Goal: Task Accomplishment & Management: Complete application form

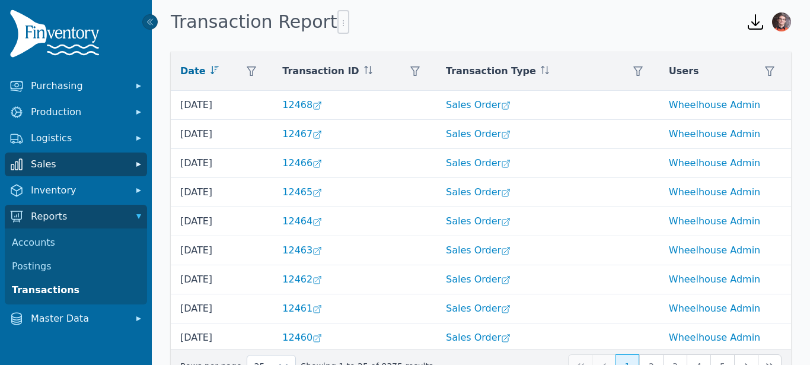
click at [125, 172] on button "Sales" at bounding box center [76, 164] width 142 height 24
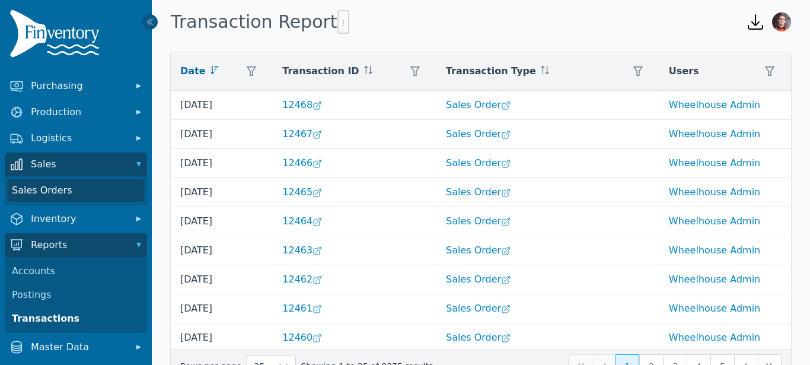
click at [80, 186] on link "Sales Orders" at bounding box center [76, 191] width 138 height 24
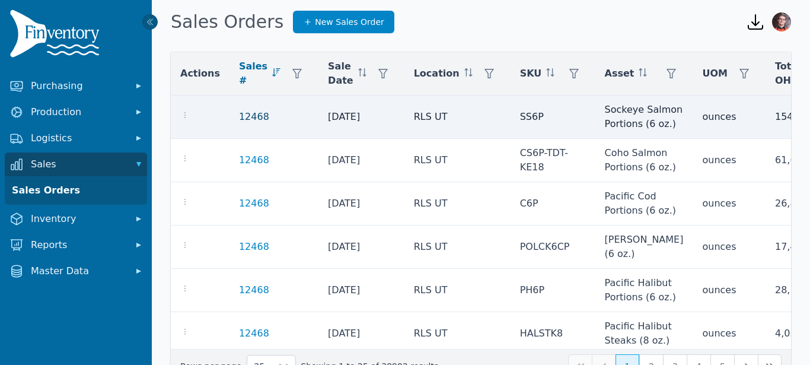
click at [243, 117] on link "12468" at bounding box center [254, 117] width 30 height 14
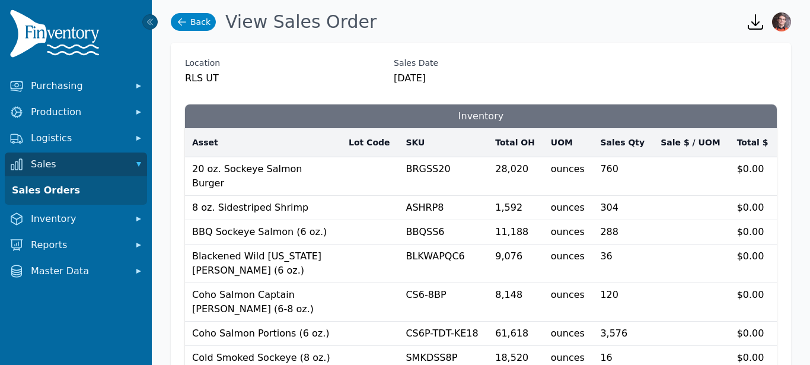
click at [196, 24] on link "Back" at bounding box center [193, 22] width 45 height 18
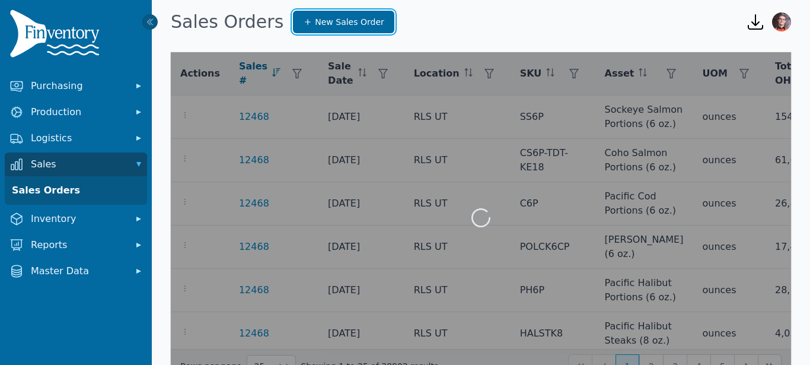
click at [323, 24] on span "New Sales Order" at bounding box center [349, 22] width 69 height 12
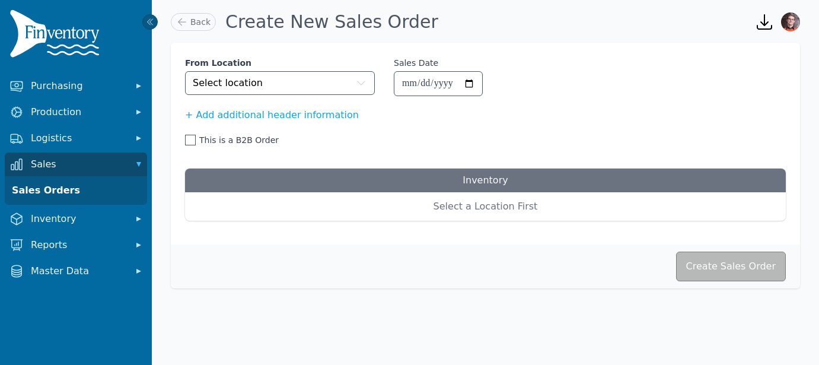
click at [225, 143] on span "This is a B2B Order" at bounding box center [238, 140] width 79 height 12
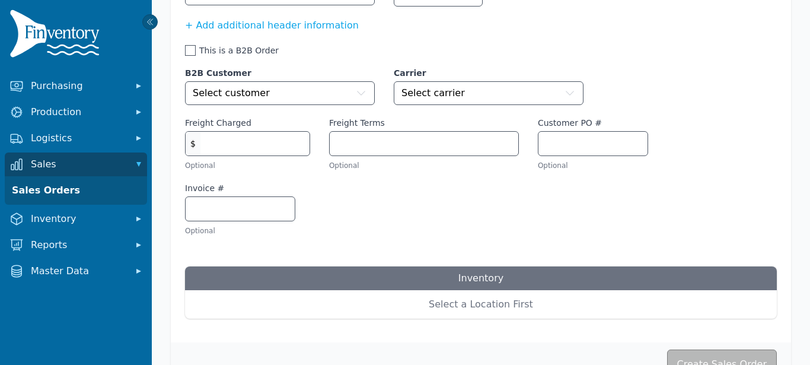
scroll to position [42, 0]
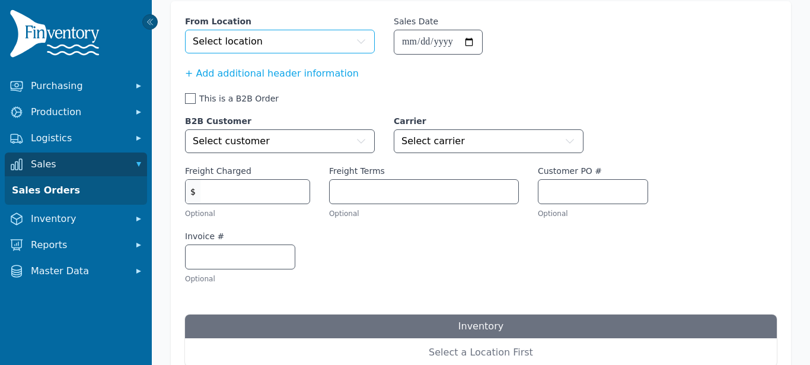
click at [299, 51] on button "Select location" at bounding box center [280, 42] width 190 height 24
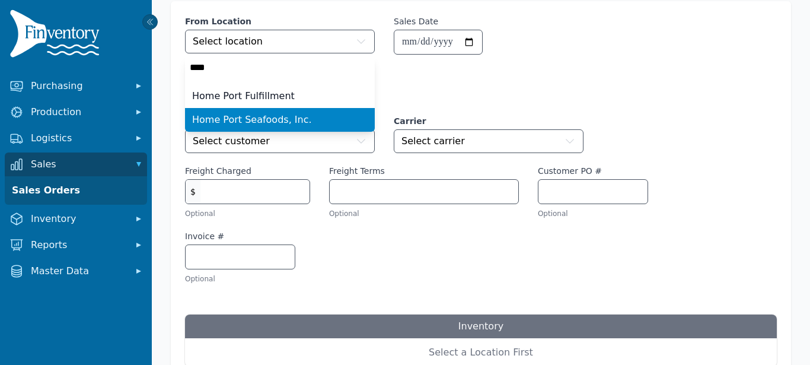
type input "****"
click at [270, 119] on span "Home Port Seafoods, Inc." at bounding box center [252, 120] width 120 height 14
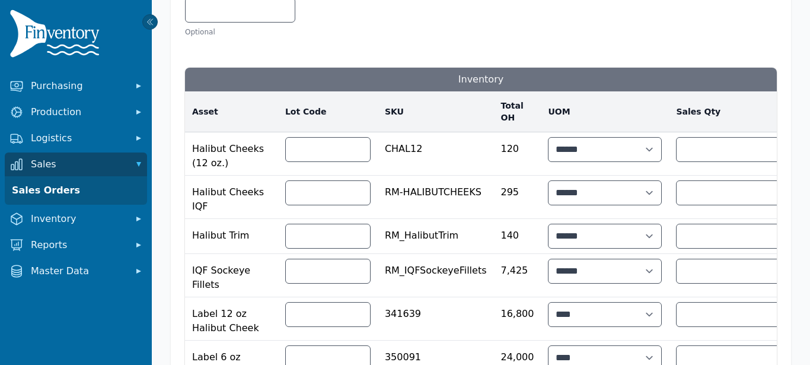
scroll to position [286, 0]
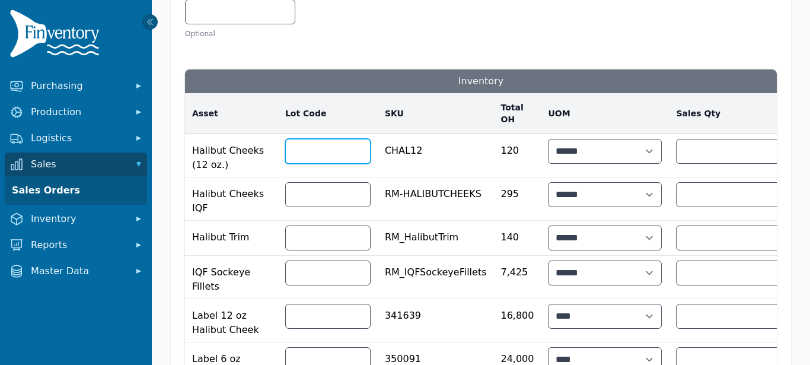
click at [297, 142] on input "text" at bounding box center [328, 151] width 84 height 24
click at [677, 148] on input "number" at bounding box center [733, 151] width 113 height 24
click at [678, 150] on input "**" at bounding box center [733, 151] width 113 height 24
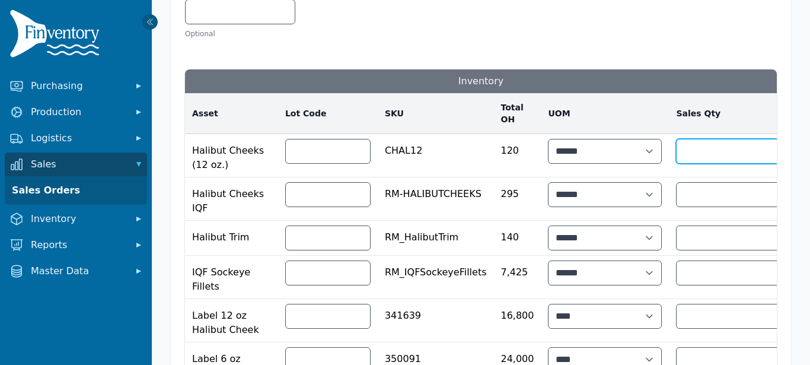
type input "***"
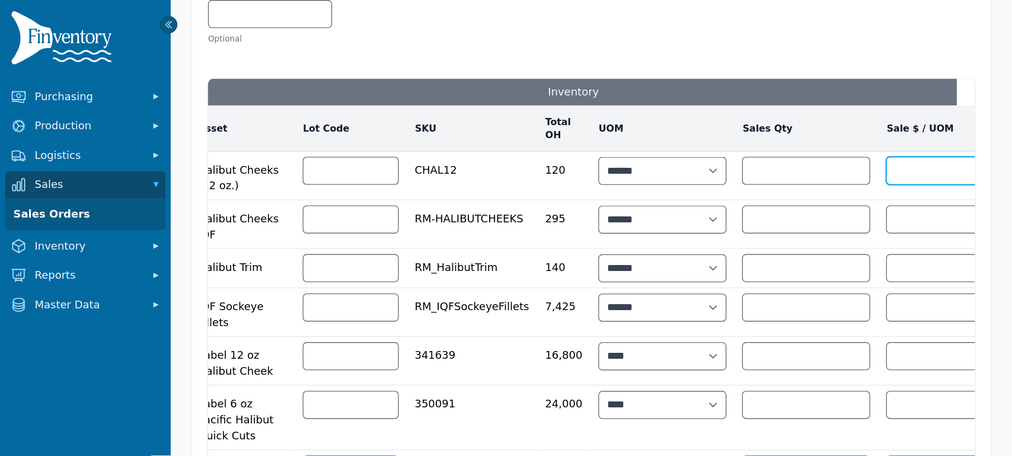
scroll to position [0, 0]
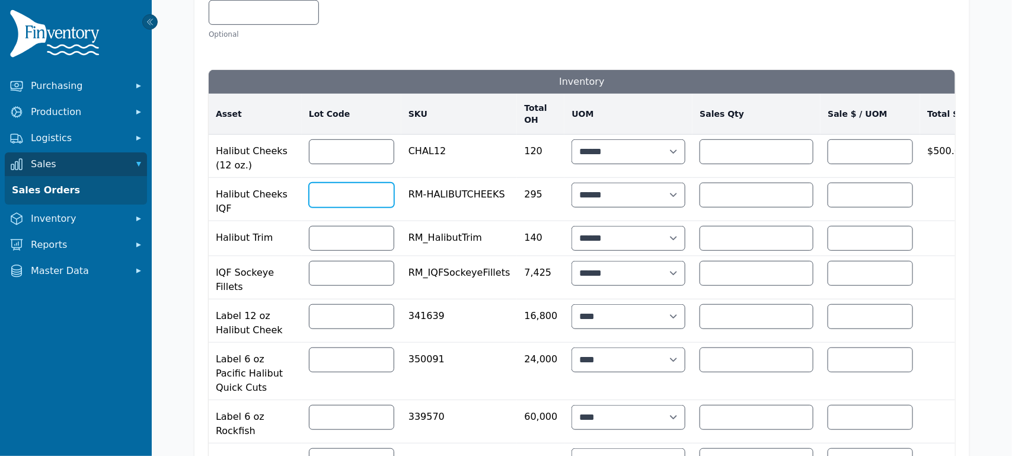
type input "***"
click at [809, 187] on input "number" at bounding box center [870, 195] width 84 height 24
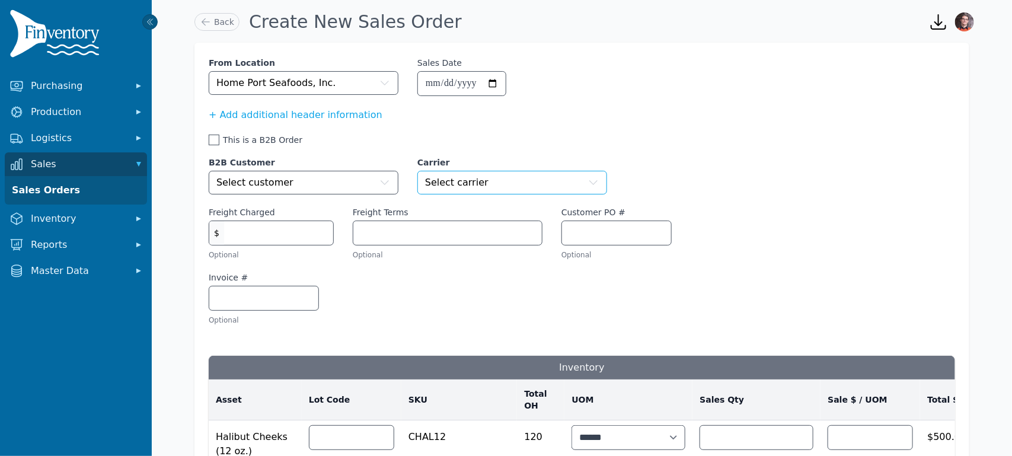
click at [564, 189] on button "Select carrier" at bounding box center [512, 183] width 190 height 24
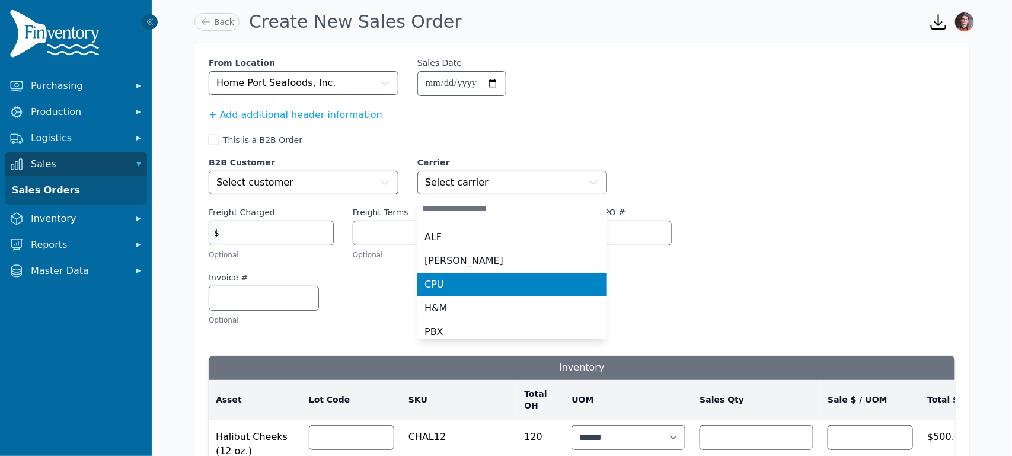
scroll to position [76, 0]
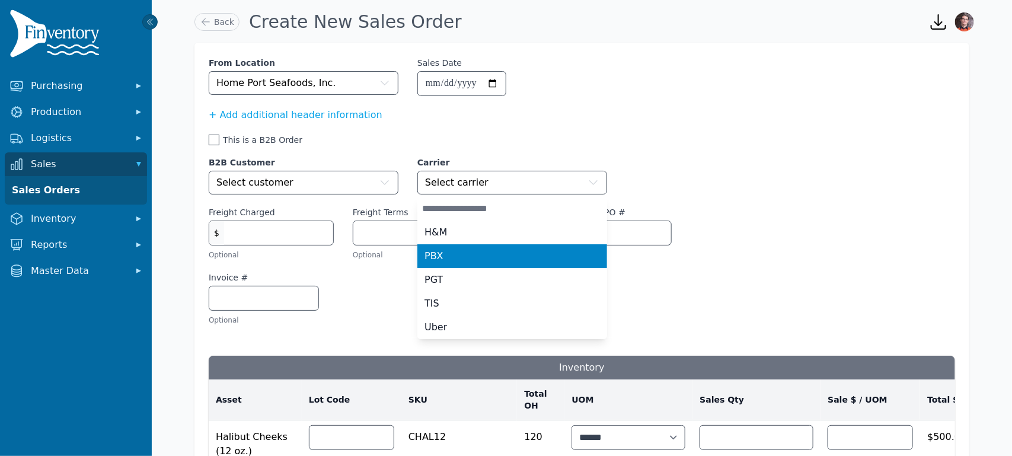
click at [498, 260] on div "PBX" at bounding box center [505, 256] width 161 height 14
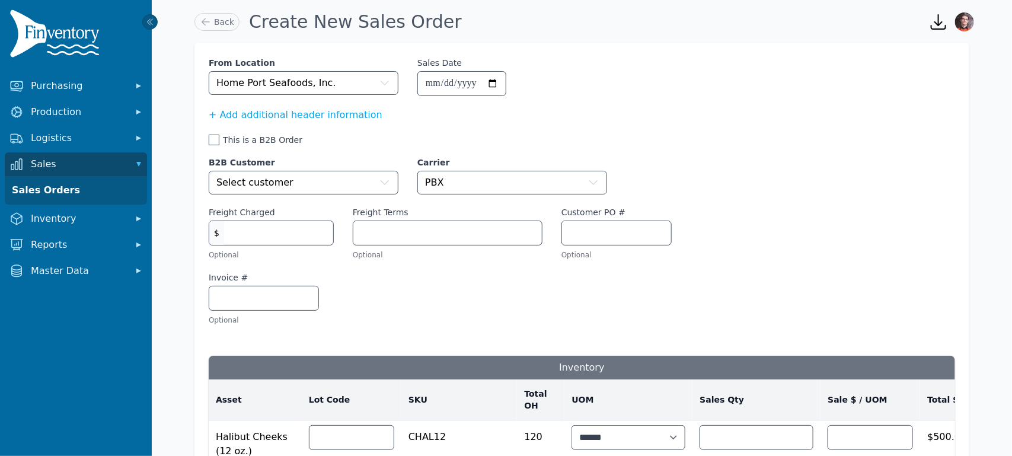
scroll to position [0, 0]
click at [421, 231] on input "Freight Terms" at bounding box center [447, 233] width 189 height 24
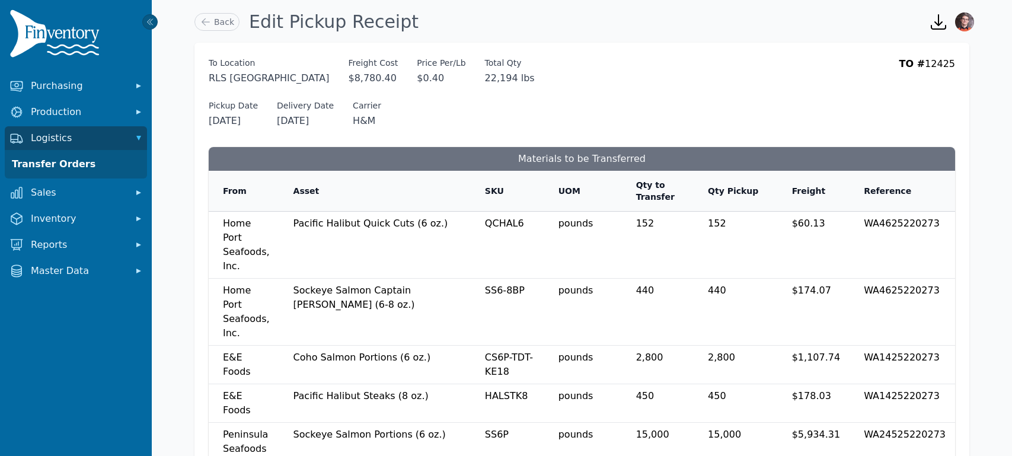
scroll to position [12, 0]
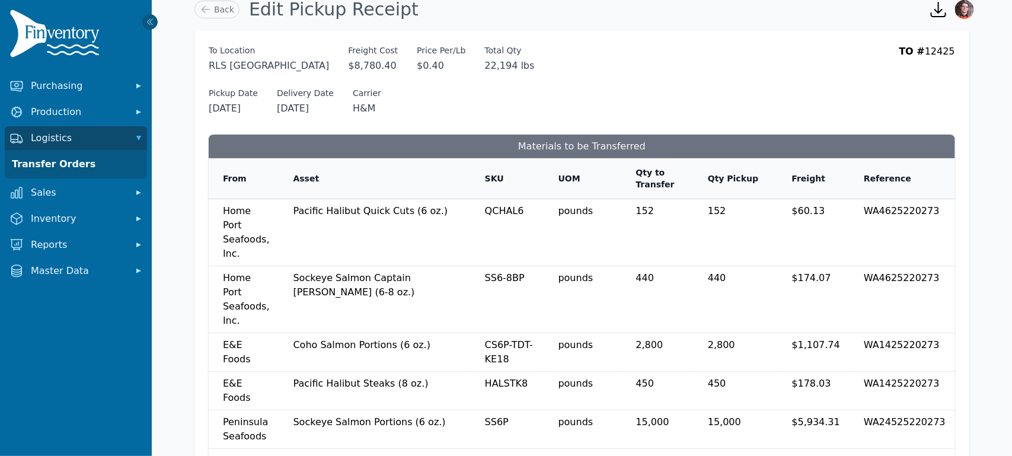
click at [735, 95] on div "Pickup Date 8/8/2025 Delivery Date 8/14/2025 Carrier H&M" at bounding box center [582, 101] width 747 height 28
click at [73, 88] on span "Purchasing" at bounding box center [78, 86] width 95 height 14
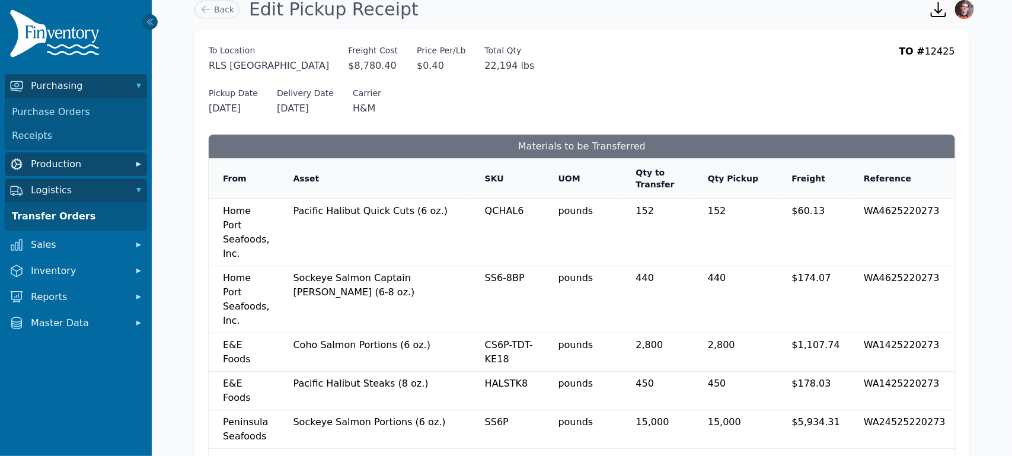
click at [60, 158] on span "Production" at bounding box center [78, 164] width 95 height 14
